Goal: Task Accomplishment & Management: Manage account settings

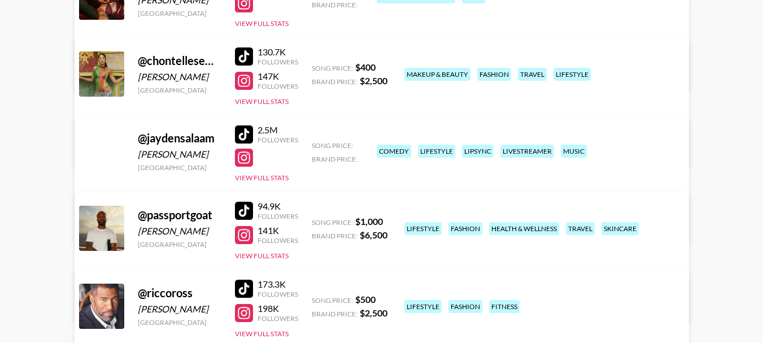
scroll to position [282, 0]
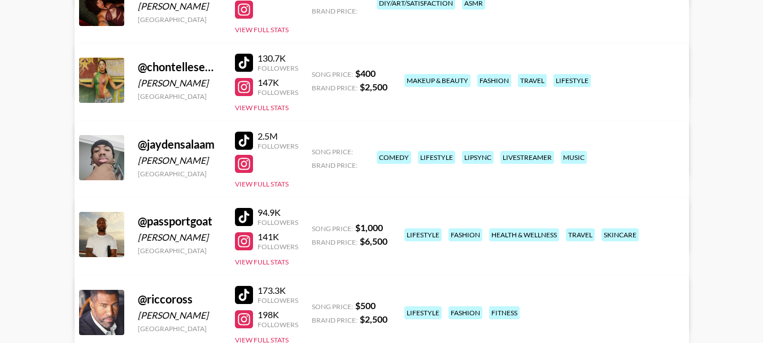
click at [245, 137] on div at bounding box center [244, 141] width 18 height 18
click at [247, 168] on div at bounding box center [244, 164] width 18 height 18
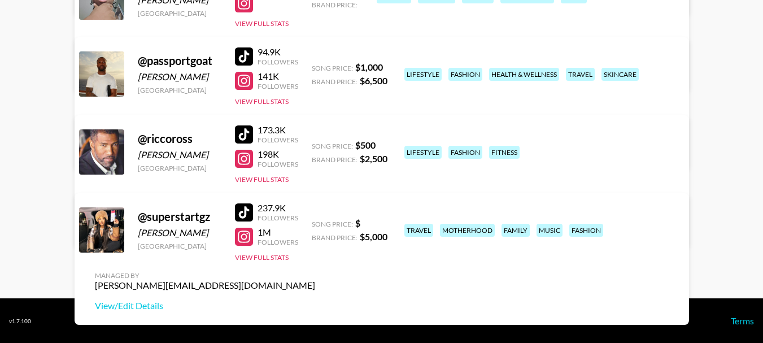
scroll to position [443, 0]
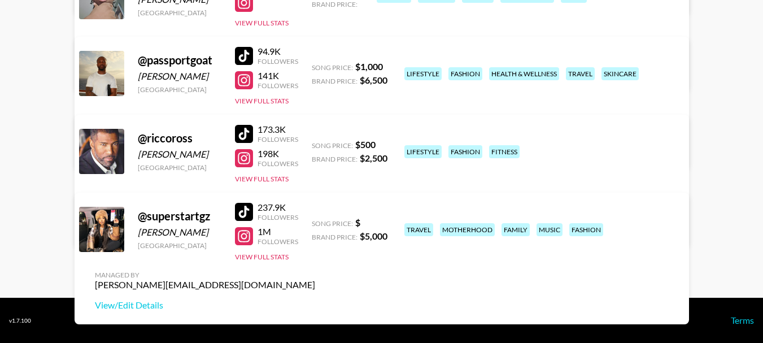
click at [246, 208] on div at bounding box center [244, 212] width 18 height 18
click at [234, 236] on div "@ superstartgz Tadaysha Taylor United States 237.9K Followers 1M Followers View…" at bounding box center [382, 259] width 614 height 132
click at [241, 233] on div at bounding box center [244, 236] width 18 height 18
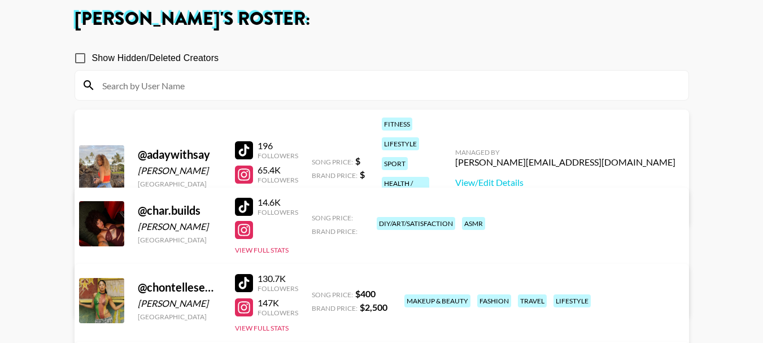
scroll to position [226, 0]
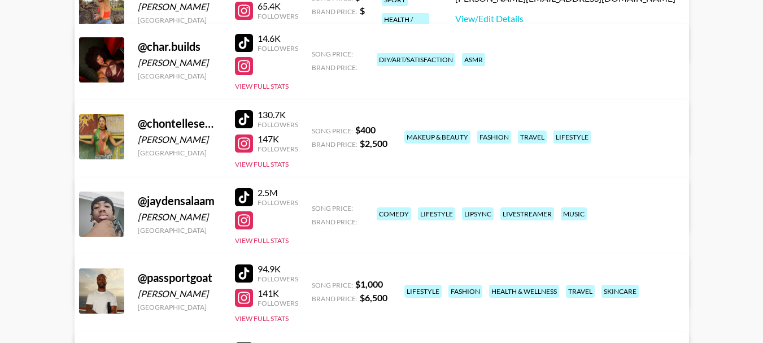
click at [242, 110] on div at bounding box center [244, 119] width 18 height 18
click at [250, 146] on div at bounding box center [244, 143] width 18 height 18
click at [243, 117] on div at bounding box center [244, 119] width 18 height 18
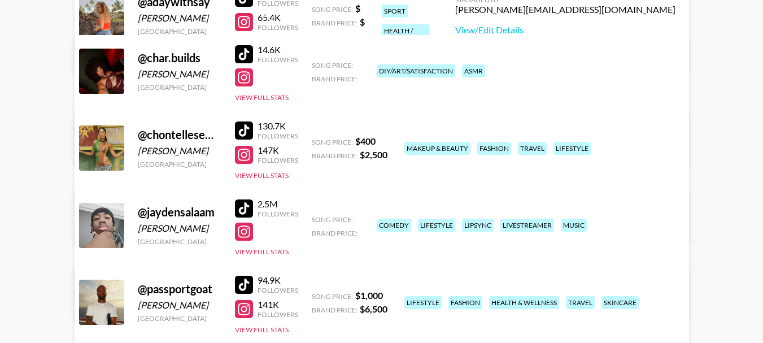
scroll to position [0, 0]
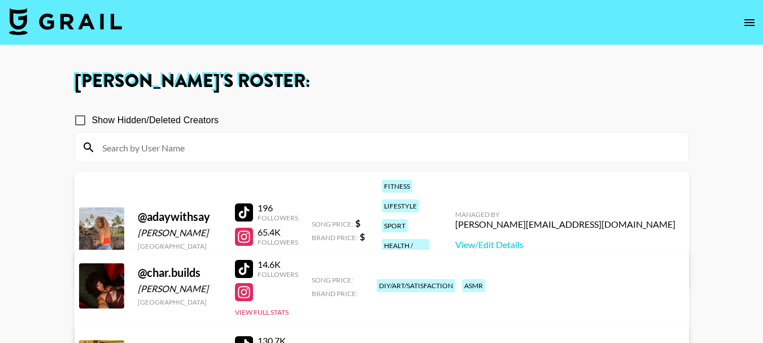
click at [246, 228] on div at bounding box center [244, 237] width 18 height 18
click at [243, 228] on div at bounding box center [244, 237] width 18 height 18
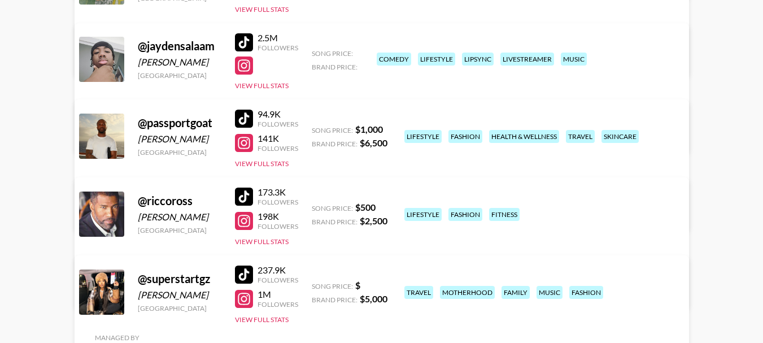
scroll to position [395, 0]
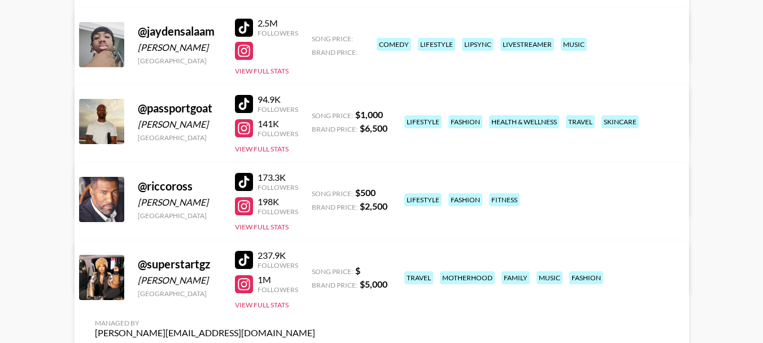
click at [239, 177] on div at bounding box center [244, 182] width 18 height 18
click at [244, 203] on div at bounding box center [244, 206] width 18 height 18
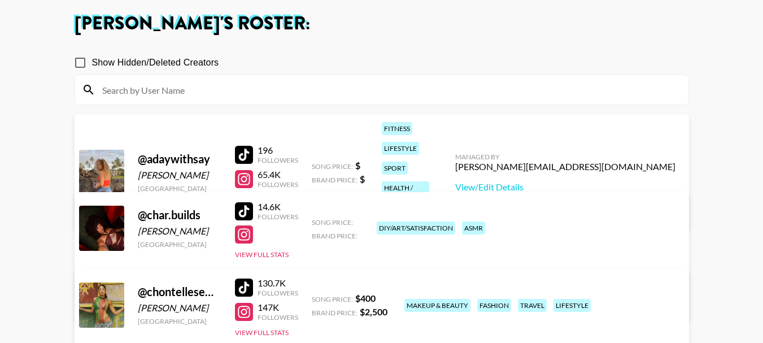
scroll to position [56, 0]
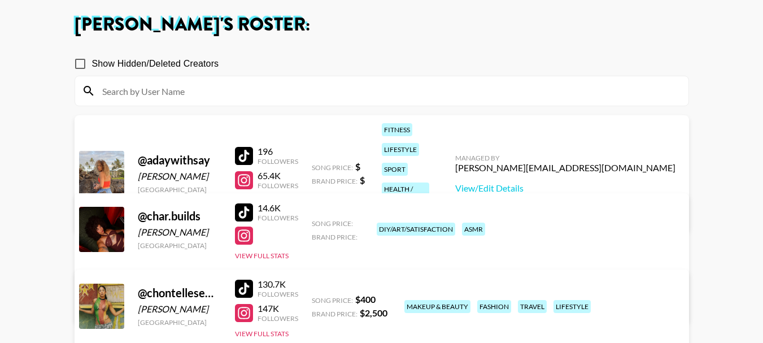
click at [242, 237] on div at bounding box center [244, 235] width 18 height 18
click at [315, 298] on link "View/Edit Details" at bounding box center [205, 303] width 220 height 11
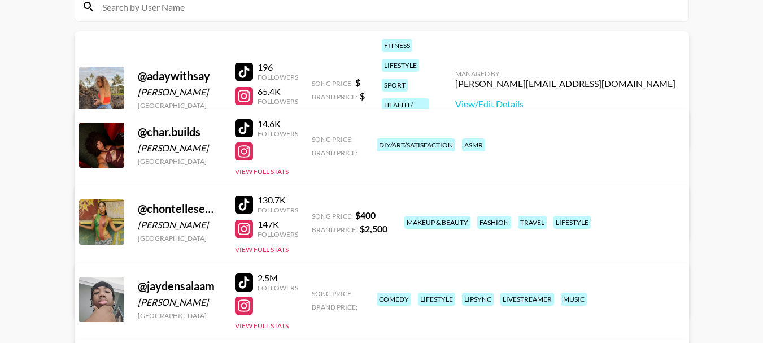
scroll to position [169, 0]
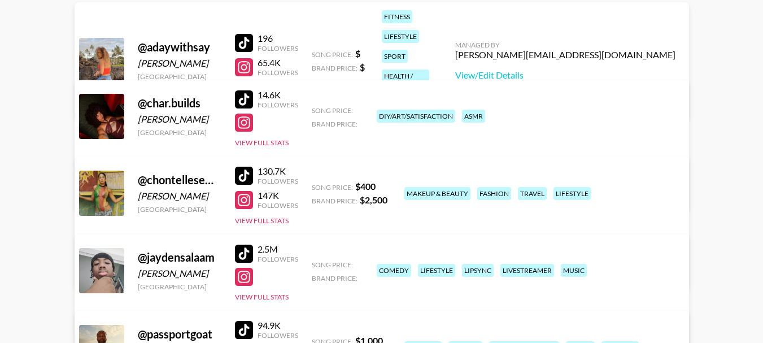
click at [314, 110] on span "Song Price:" at bounding box center [332, 110] width 41 height 8
click at [332, 118] on div "Brand Price:" at bounding box center [336, 122] width 48 height 11
click at [272, 143] on button "View Full Stats" at bounding box center [262, 142] width 54 height 8
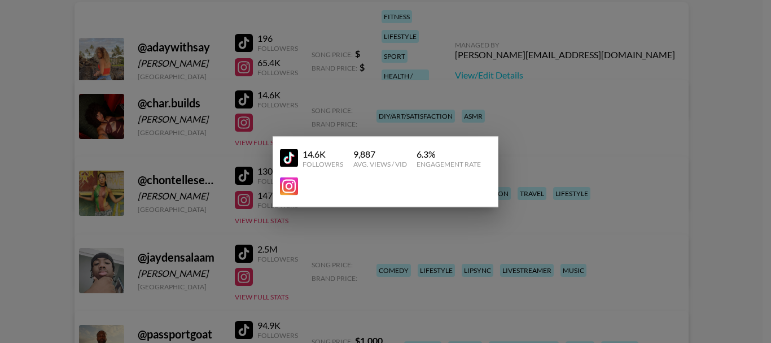
click at [368, 171] on div "14.6K Followers 9,887 Avg. Views / Vid 6.3 % Engagement Rate" at bounding box center [385, 157] width 211 height 29
click at [392, 185] on div at bounding box center [381, 186] width 202 height 18
click at [429, 88] on div at bounding box center [385, 171] width 771 height 343
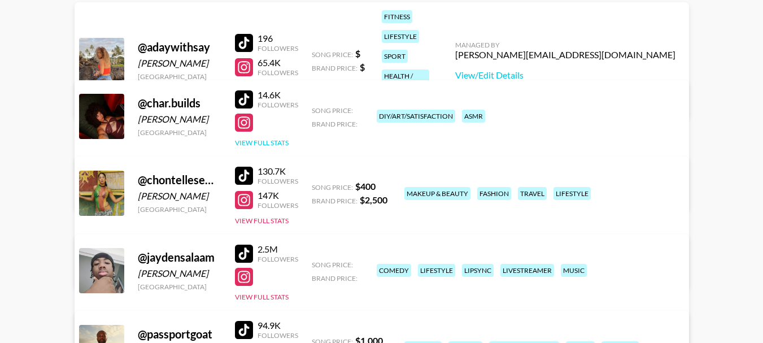
click at [261, 144] on button "View Full Stats" at bounding box center [262, 142] width 54 height 8
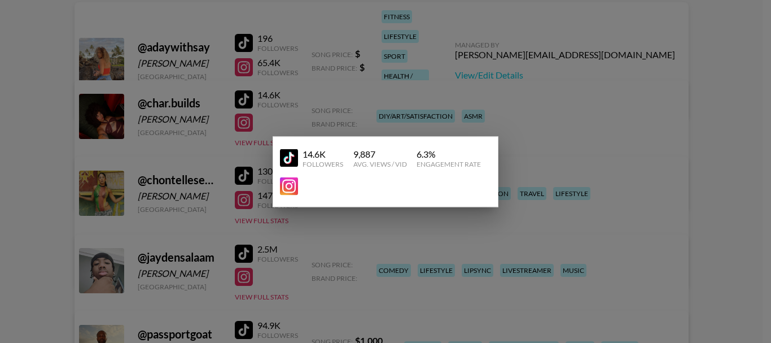
click at [524, 166] on div at bounding box center [385, 171] width 771 height 343
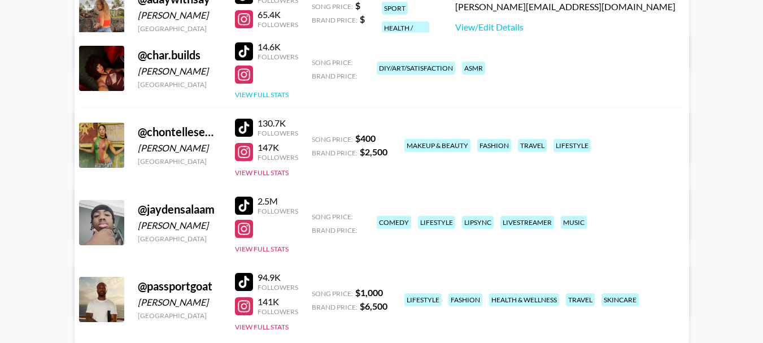
scroll to position [0, 0]
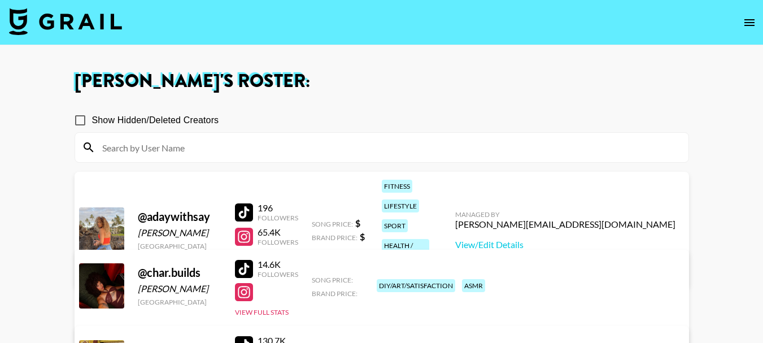
click at [76, 119] on input "Show Hidden/Deleted Creators" at bounding box center [80, 120] width 24 height 24
checkbox input "false"
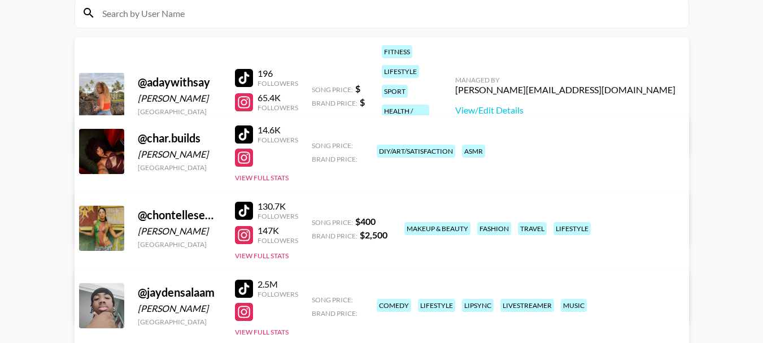
scroll to position [104, 0]
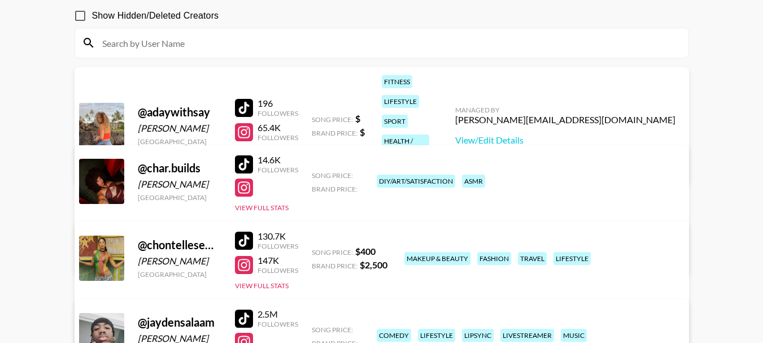
click at [315, 250] on link "View/Edit Details" at bounding box center [205, 255] width 220 height 11
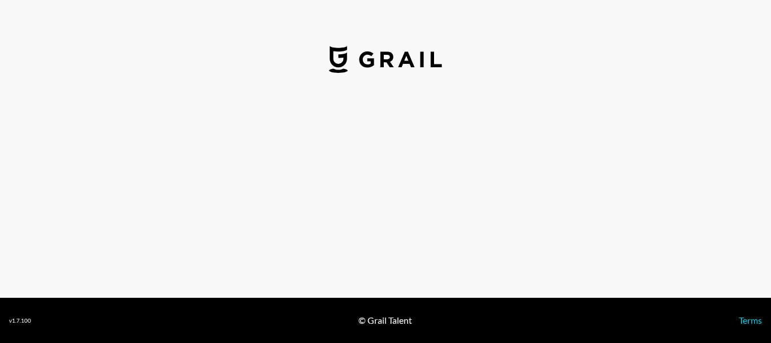
select select "USD"
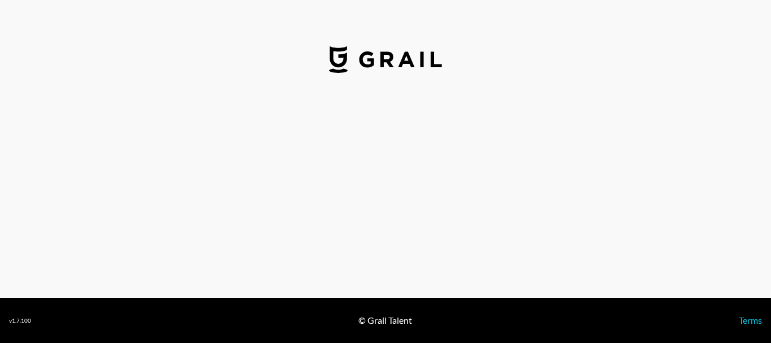
select select "USD"
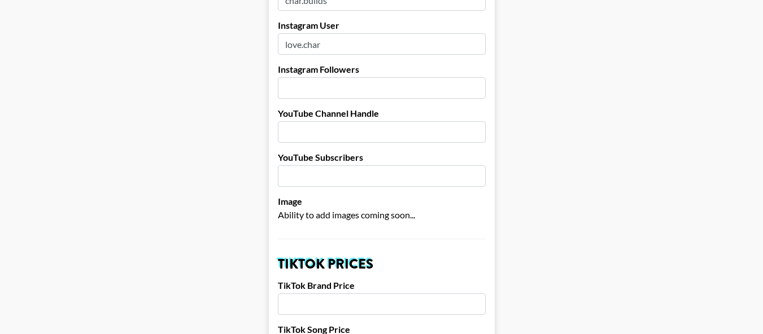
scroll to position [169, 0]
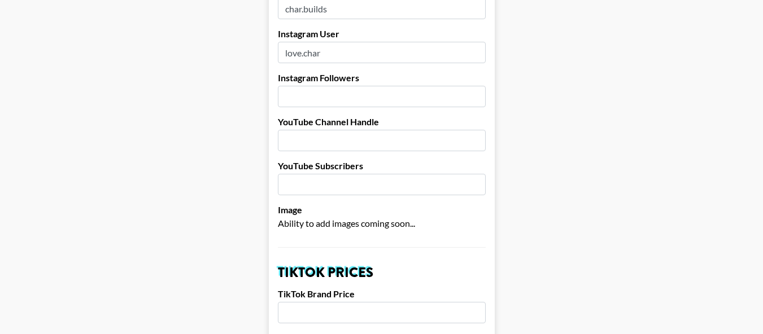
click at [321, 86] on input "number" at bounding box center [382, 96] width 208 height 21
click at [337, 86] on input "1" at bounding box center [382, 96] width 208 height 21
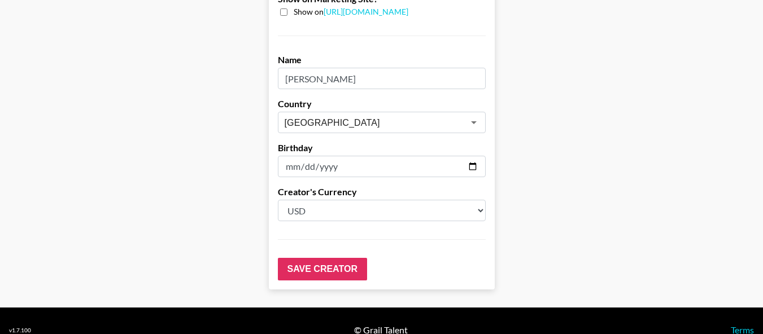
scroll to position [1198, 0]
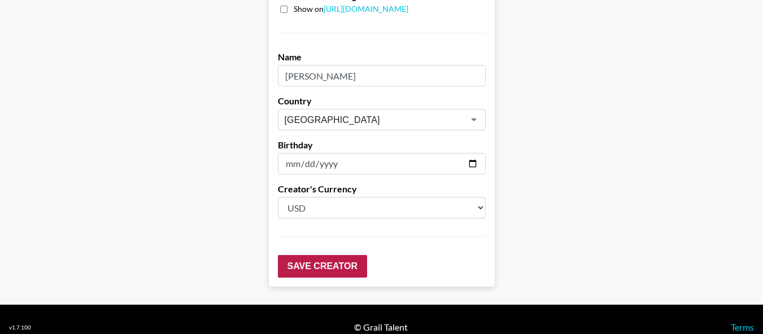
type input "110000"
click at [332, 255] on input "Save Creator" at bounding box center [322, 266] width 89 height 23
click at [319, 255] on input "Save Creator" at bounding box center [322, 266] width 89 height 23
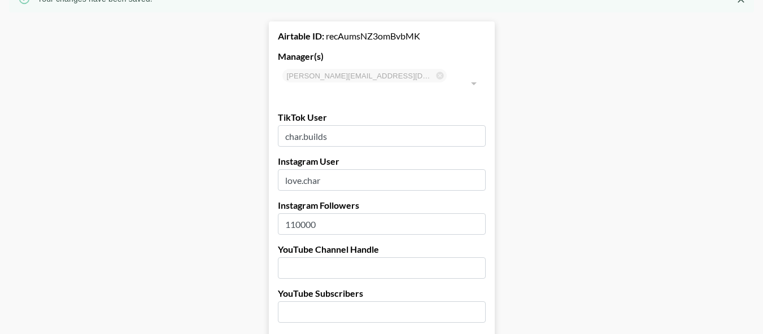
scroll to position [63, 0]
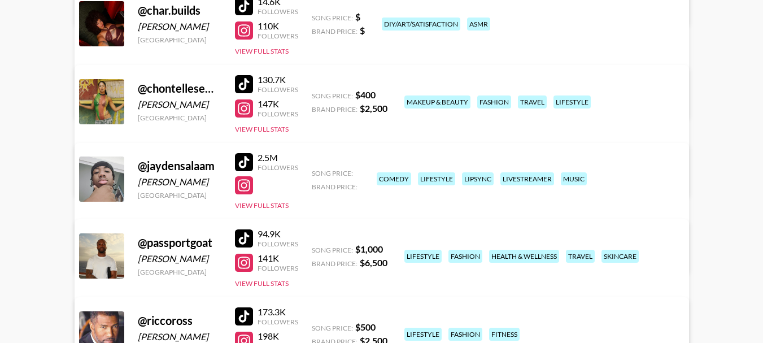
scroll to position [282, 0]
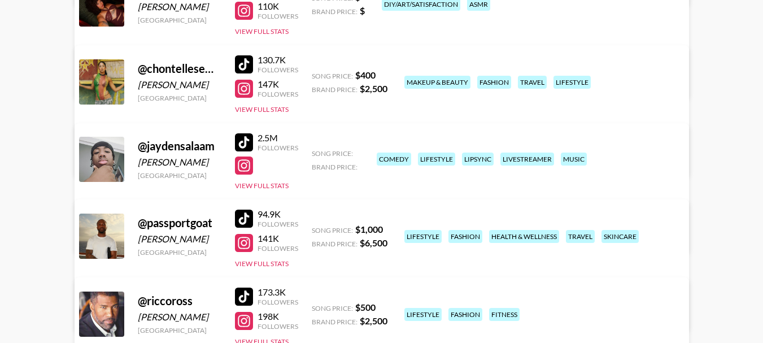
click at [239, 50] on div "130.7K Followers 147K Followers View Full Stats" at bounding box center [266, 82] width 63 height 64
click at [242, 72] on div at bounding box center [244, 64] width 18 height 18
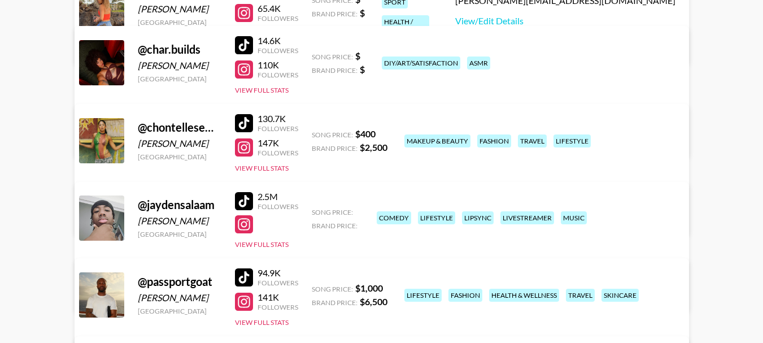
scroll to position [113, 0]
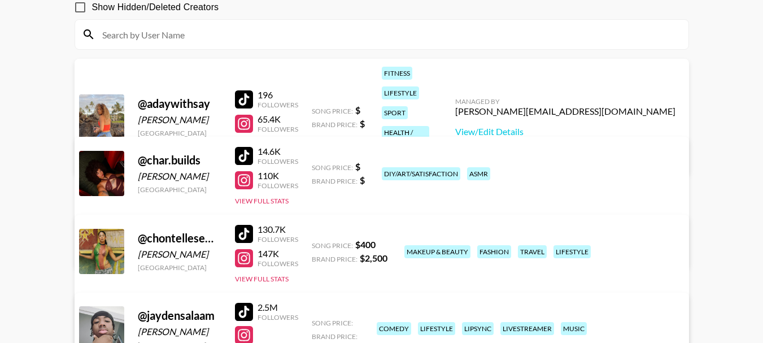
click at [243, 152] on div at bounding box center [244, 156] width 18 height 18
click at [245, 176] on div at bounding box center [244, 180] width 18 height 18
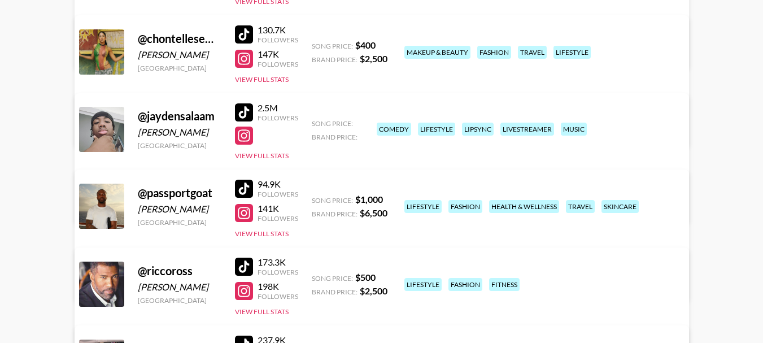
scroll to position [339, 0]
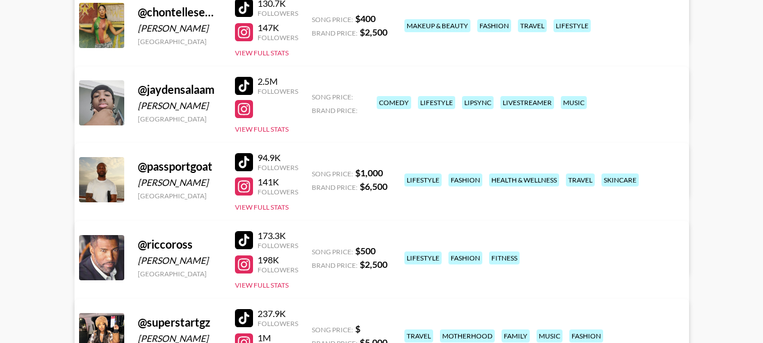
click at [245, 161] on div at bounding box center [244, 162] width 18 height 18
click at [247, 192] on div at bounding box center [244, 186] width 18 height 18
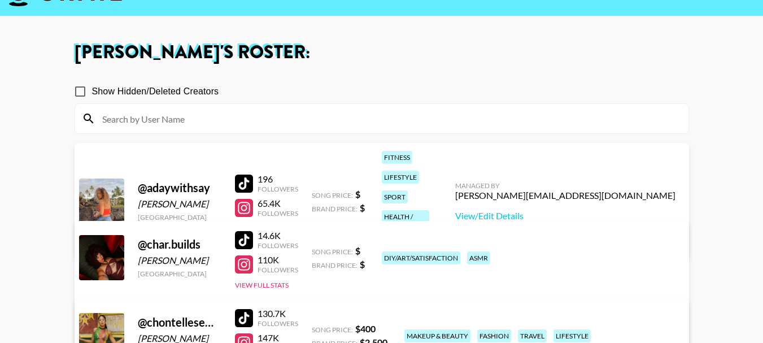
scroll to position [56, 0]
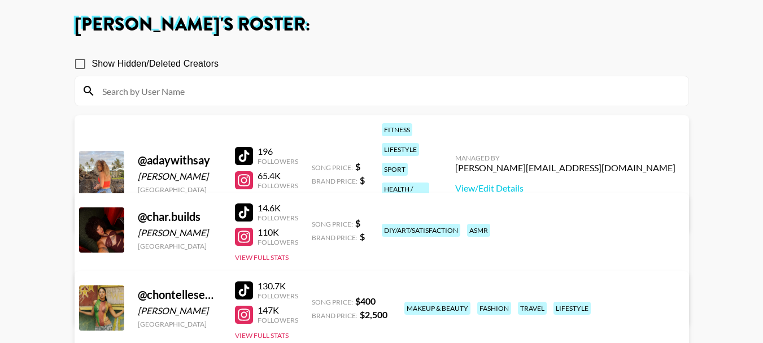
click at [488, 41] on div "Peter Iwuh 's Roster: Show Hidden/Deleted Creators @ adaywithsay Saylor Hawkins…" at bounding box center [382, 337] width 633 height 643
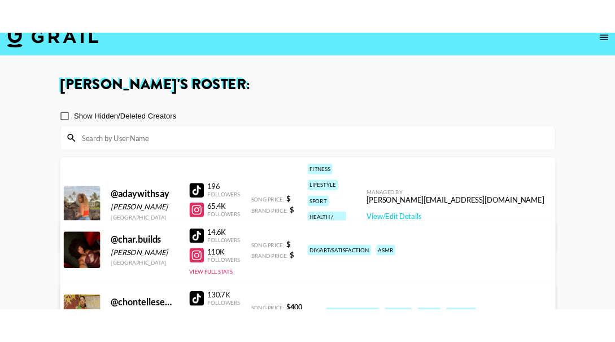
scroll to position [0, 0]
